Goal: Answer question/provide support: Share knowledge or assist other users

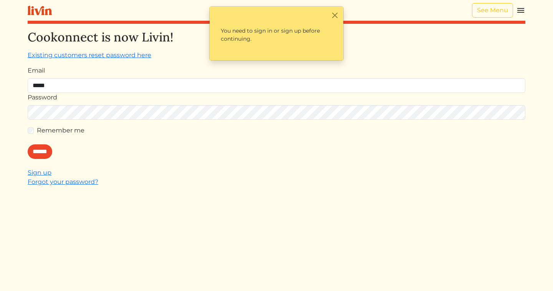
type input "**********"
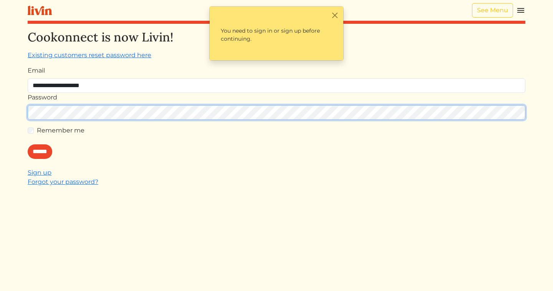
click at [28, 144] on input "******" at bounding box center [40, 151] width 25 height 15
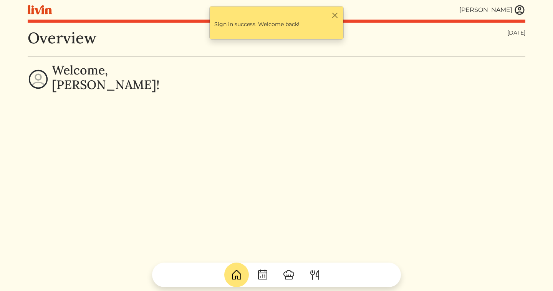
click at [516, 8] on img at bounding box center [520, 10] width 12 height 12
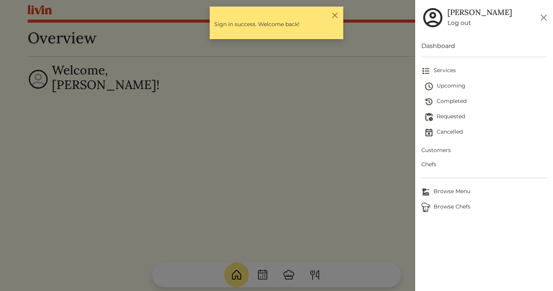
click at [447, 85] on span "Upcoming" at bounding box center [485, 86] width 122 height 9
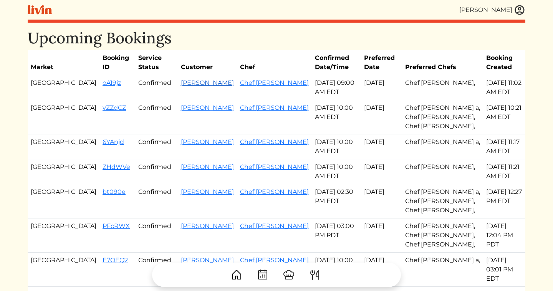
click at [182, 81] on link "[PERSON_NAME]" at bounding box center [207, 82] width 53 height 7
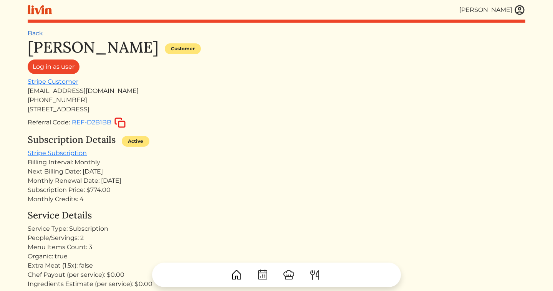
click at [32, 35] on link "Back" at bounding box center [35, 33] width 15 height 7
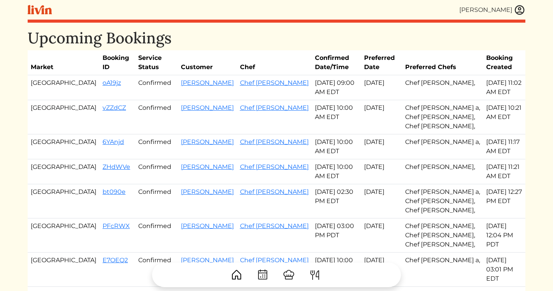
click at [515, 8] on img at bounding box center [520, 10] width 12 height 12
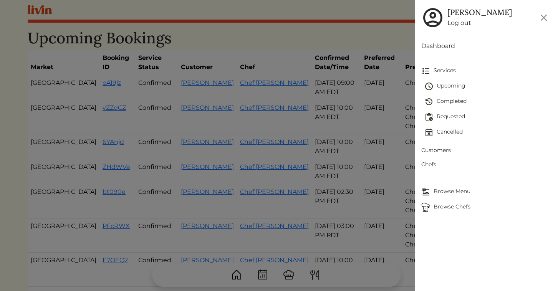
click at [197, 226] on div at bounding box center [276, 145] width 553 height 291
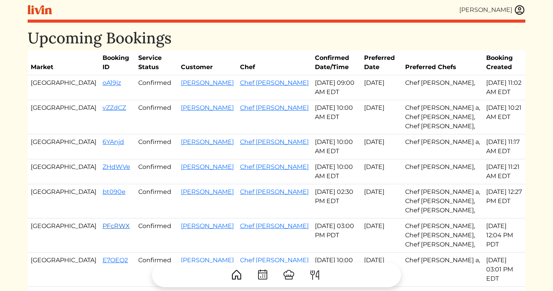
click at [102, 224] on link "PFcRWX" at bounding box center [115, 225] width 27 height 7
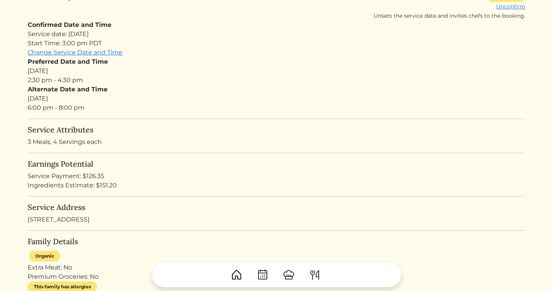
scroll to position [114, 0]
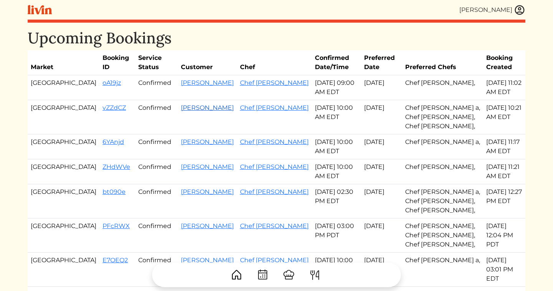
click at [181, 106] on link "[PERSON_NAME]" at bounding box center [207, 107] width 53 height 7
